Goal: Task Accomplishment & Management: Use online tool/utility

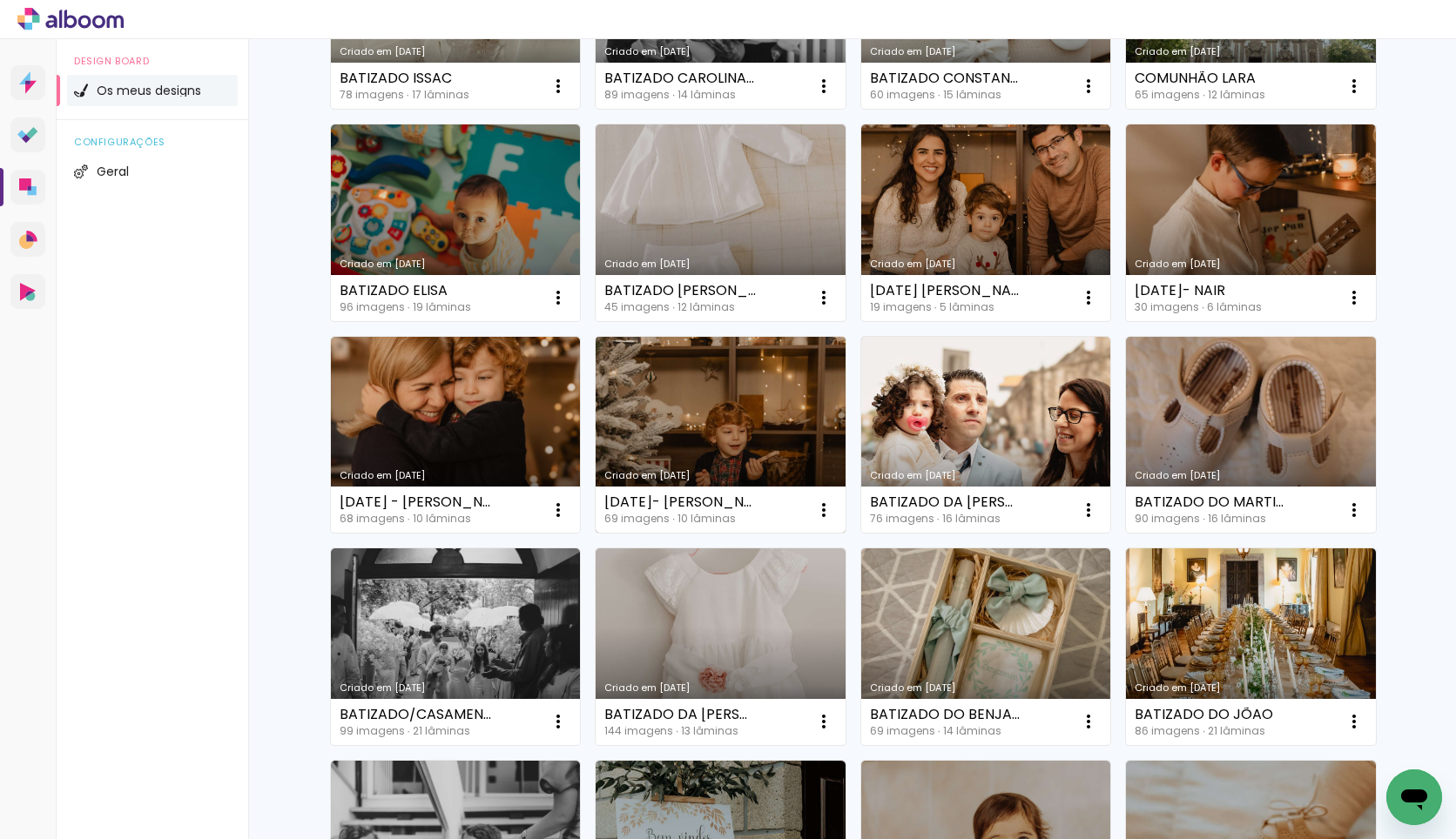
scroll to position [610, 0]
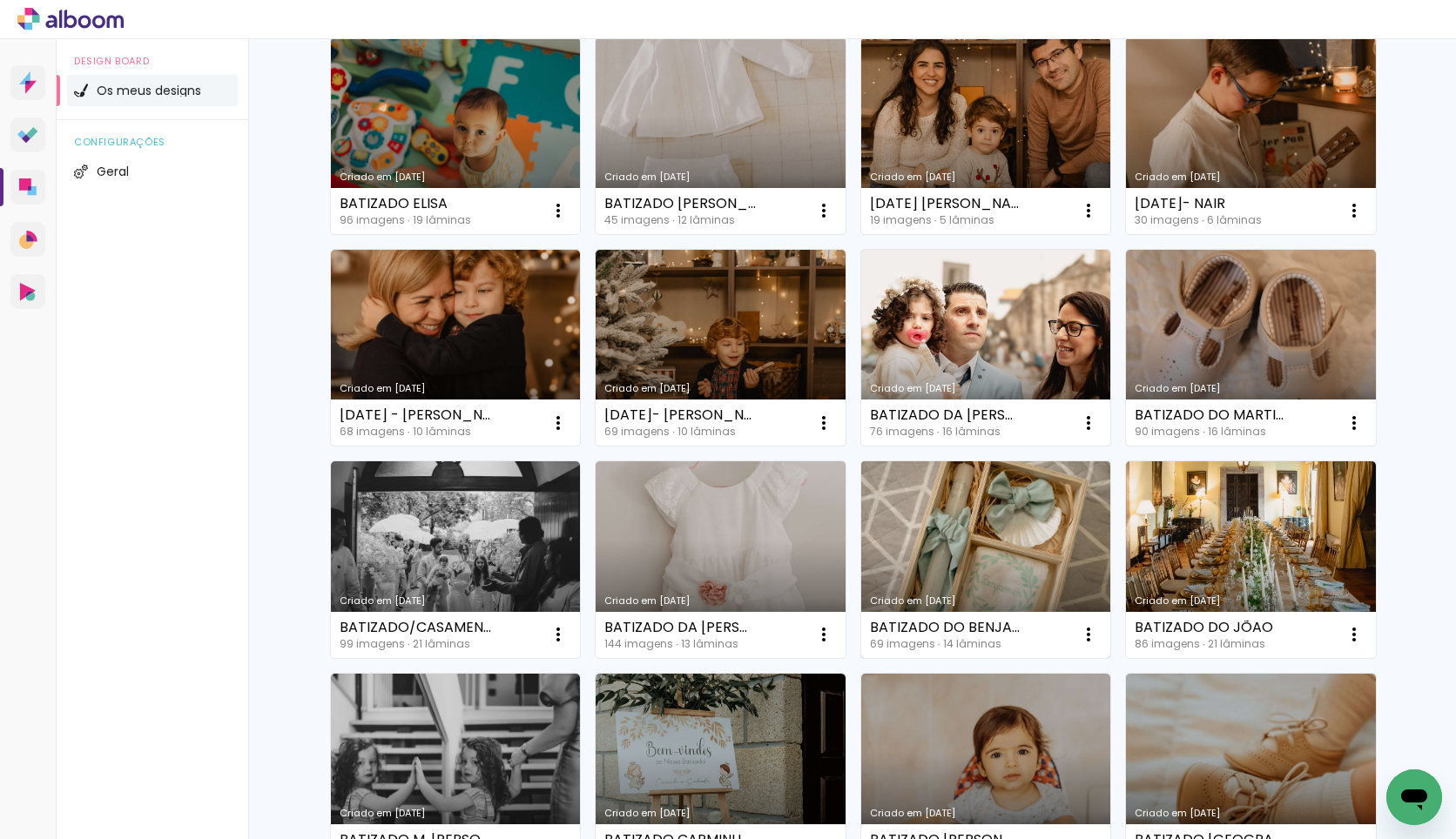
click at [1052, 542] on link "Criado em [DATE]" at bounding box center [986, 560] width 250 height 197
